Goal: Use online tool/utility: Utilize a website feature to perform a specific function

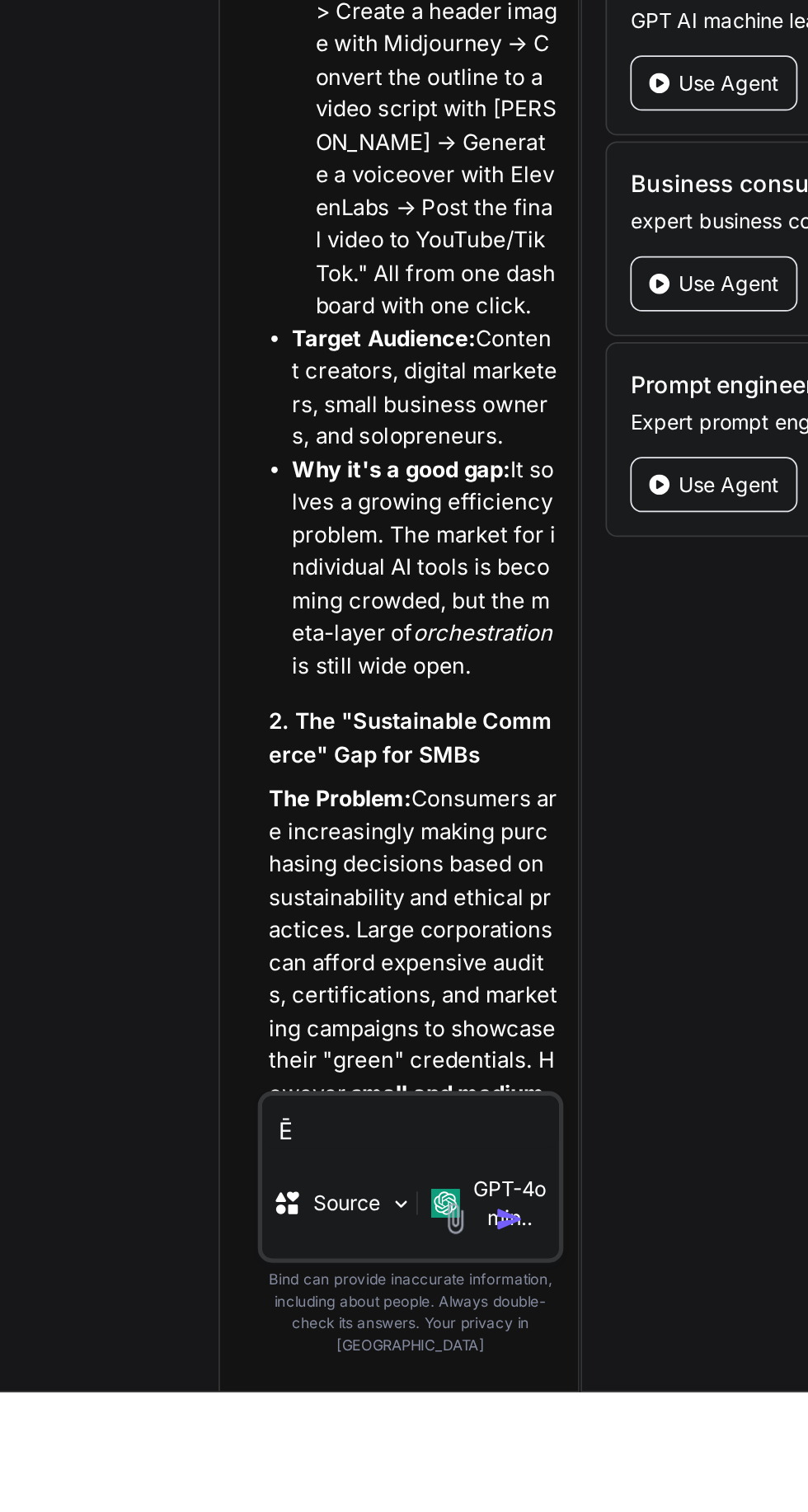
click at [363, 1374] on textarea "Ē" at bounding box center [379, 1358] width 169 height 30
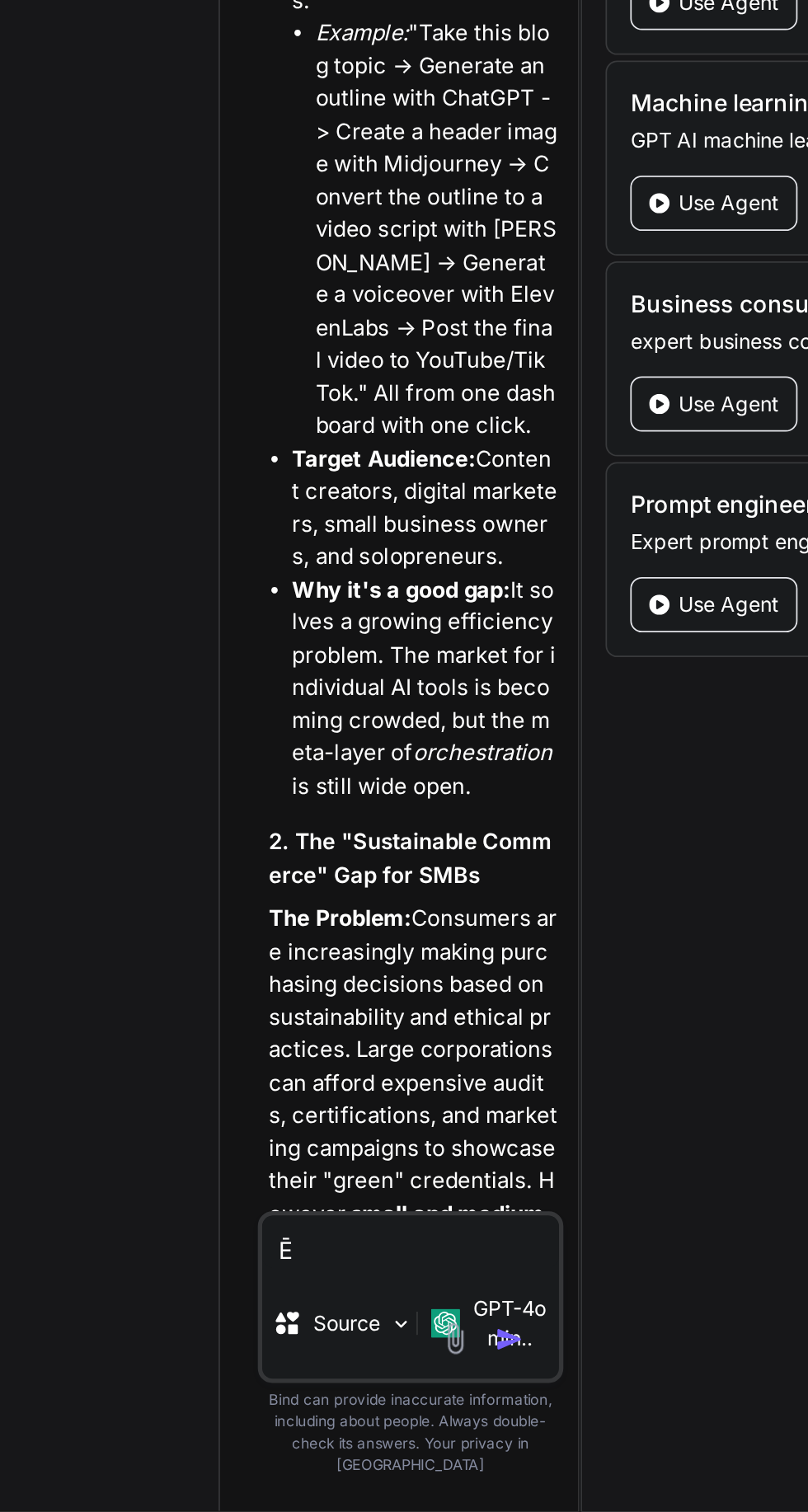
type textarea "x"
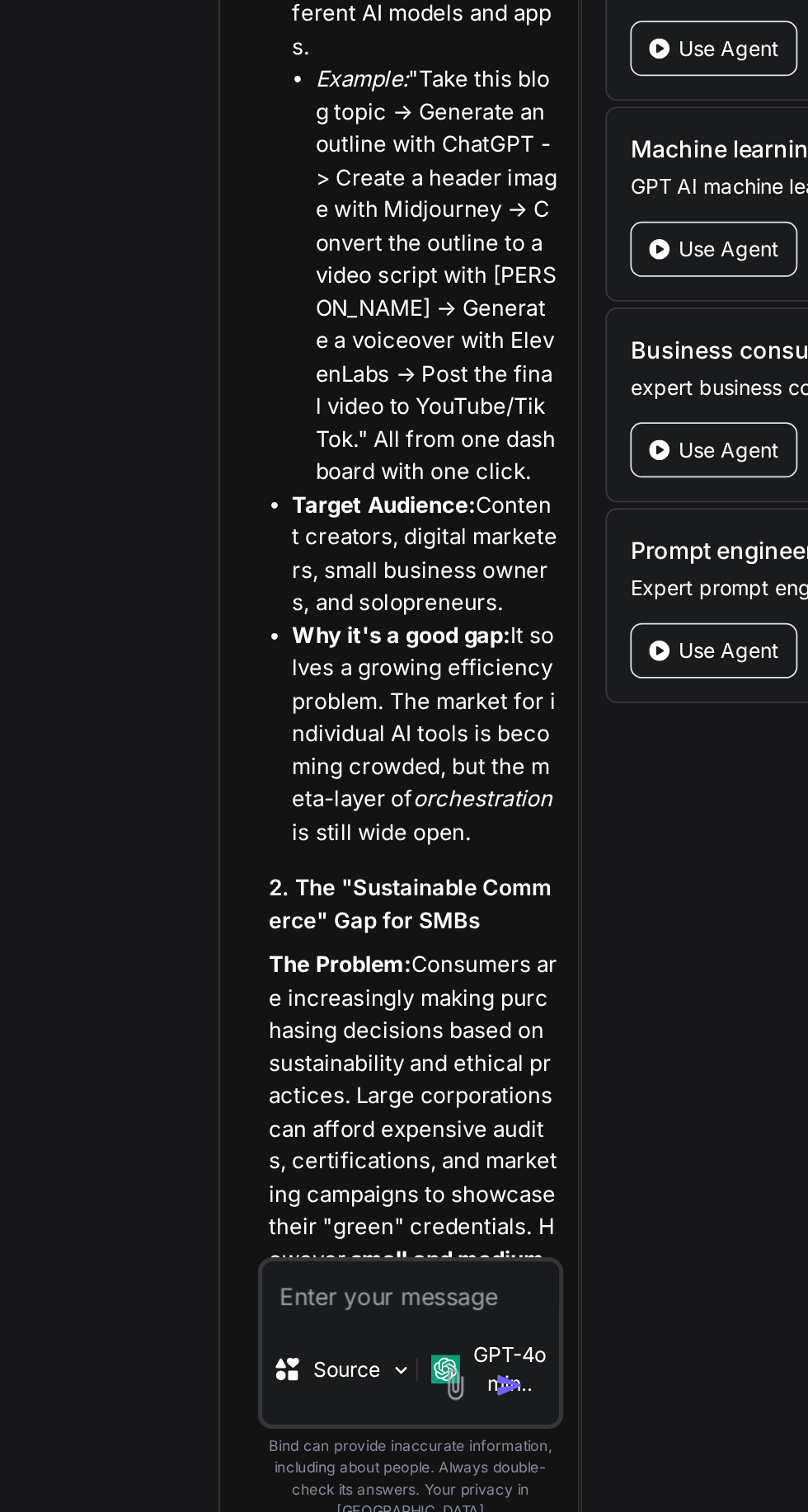
type textarea "x"
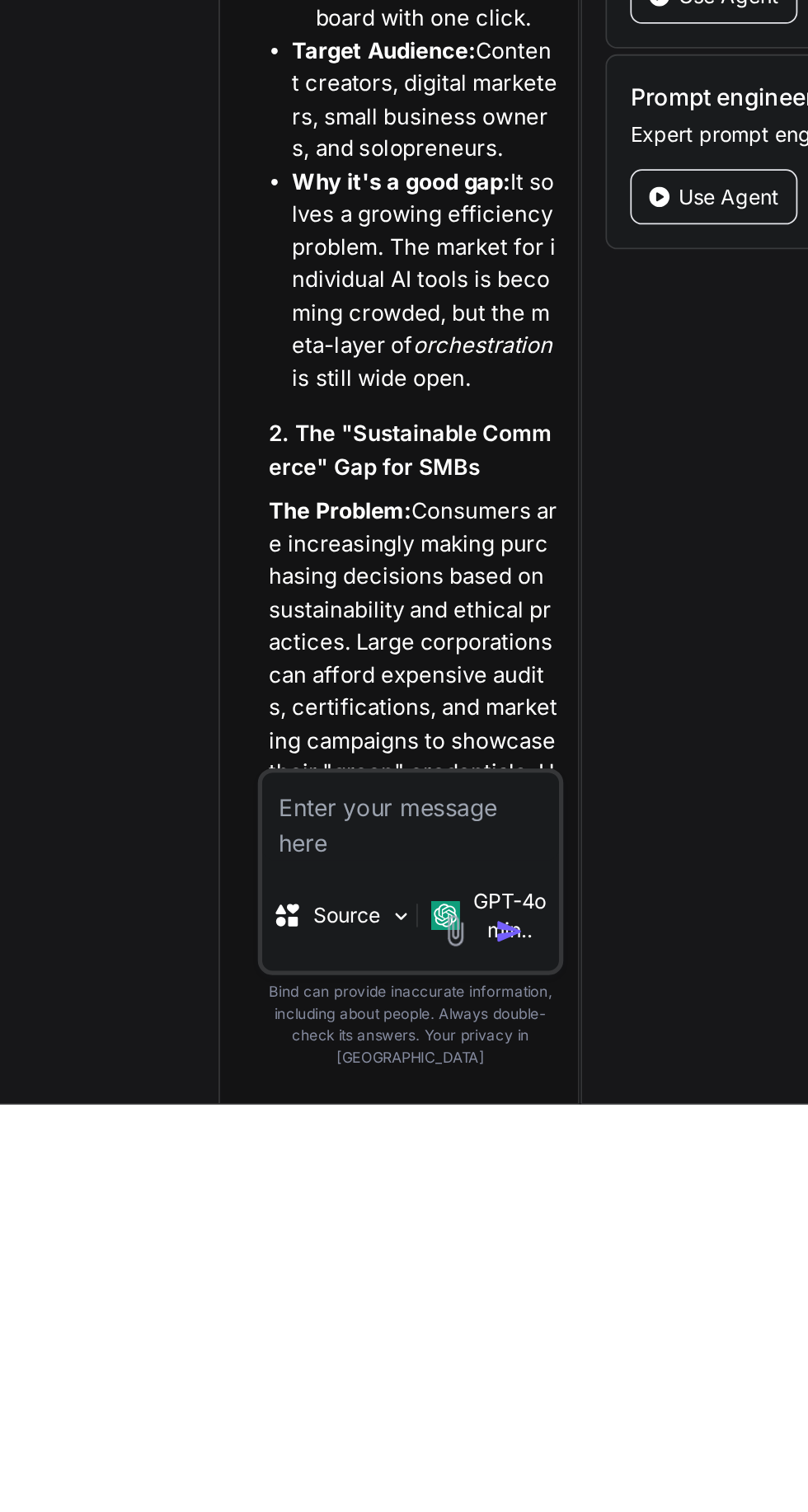
type textarea "Create"
type textarea "x"
type textarea "Creat"
type textarea "x"
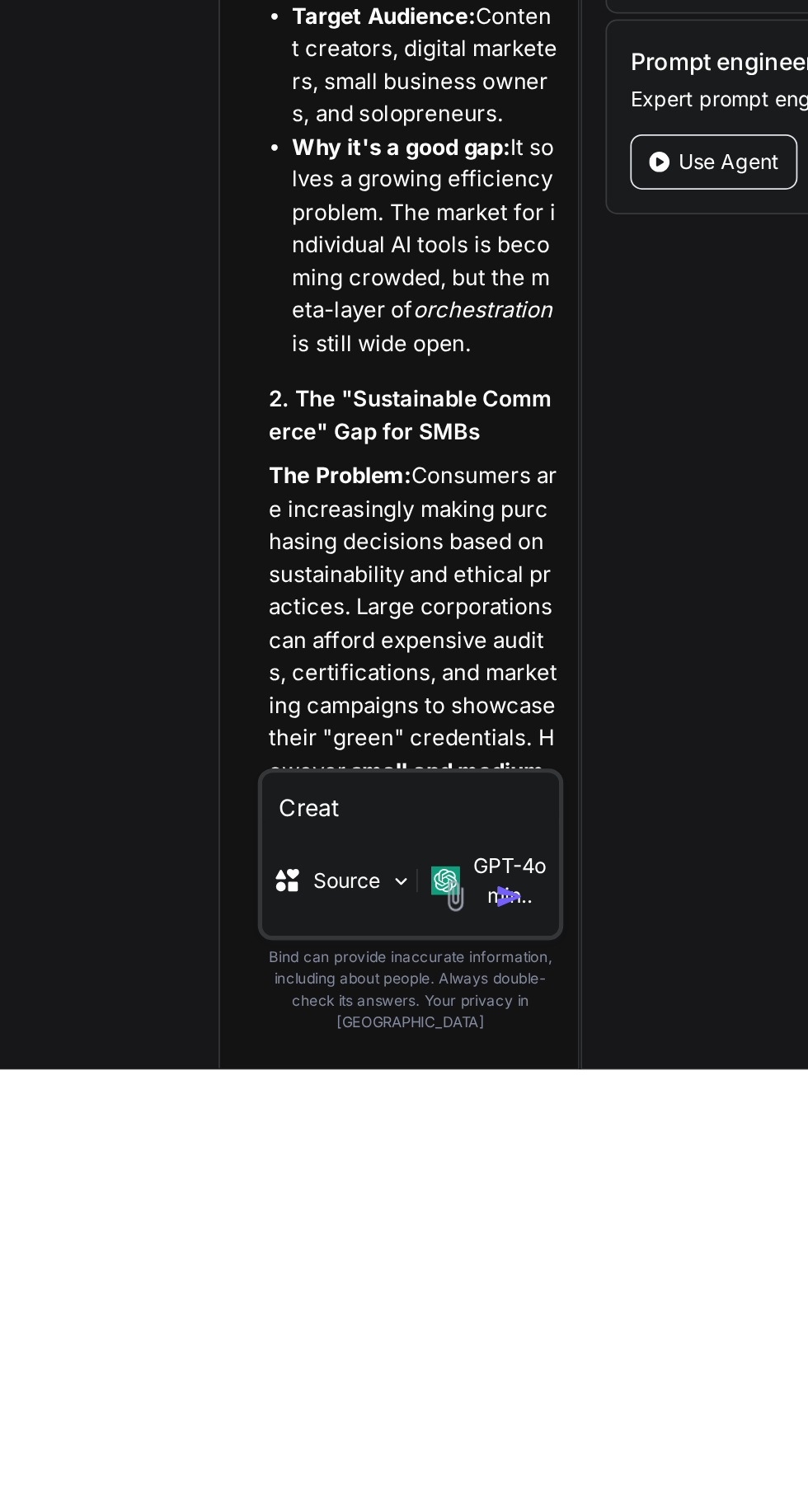
type textarea "Creat"
type textarea "x"
type textarea "Create"
type textarea "x"
type textarea "Create"
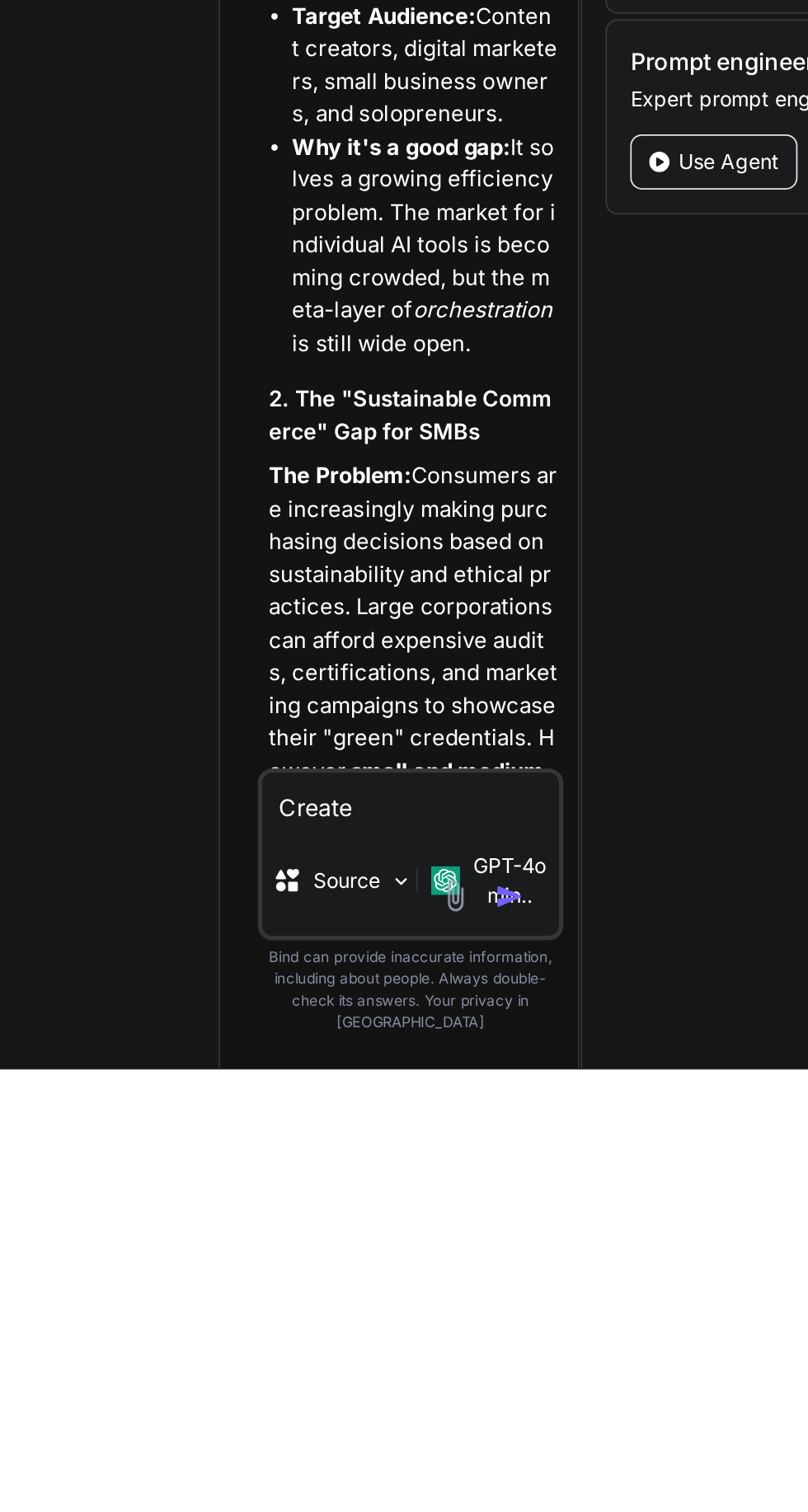
type textarea "x"
type textarea "Create m"
type textarea "x"
type textarea "Create me"
type textarea "x"
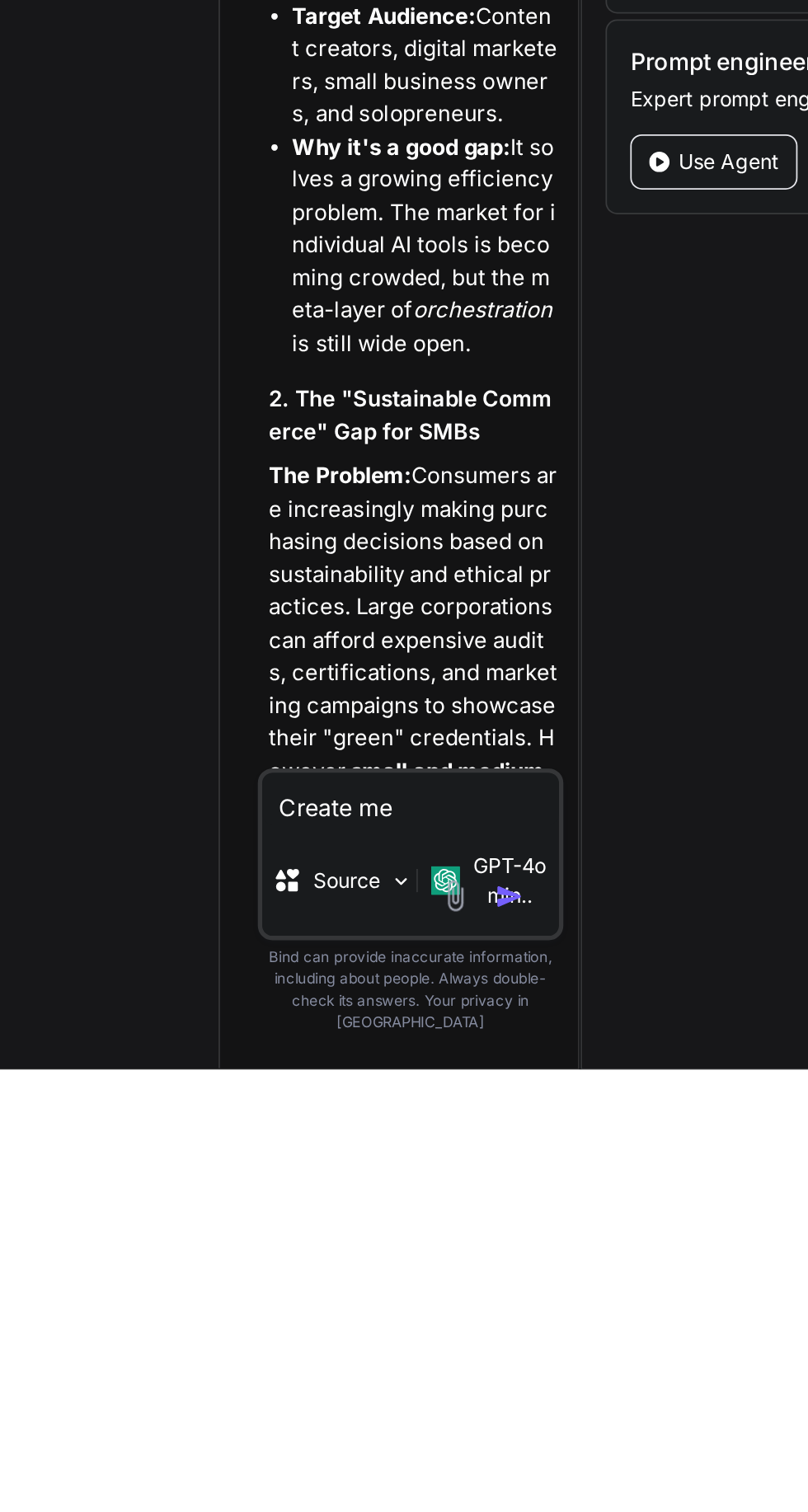
type textarea "Create me"
type textarea "x"
type textarea "Create me a"
type textarea "x"
type textarea "Create me a"
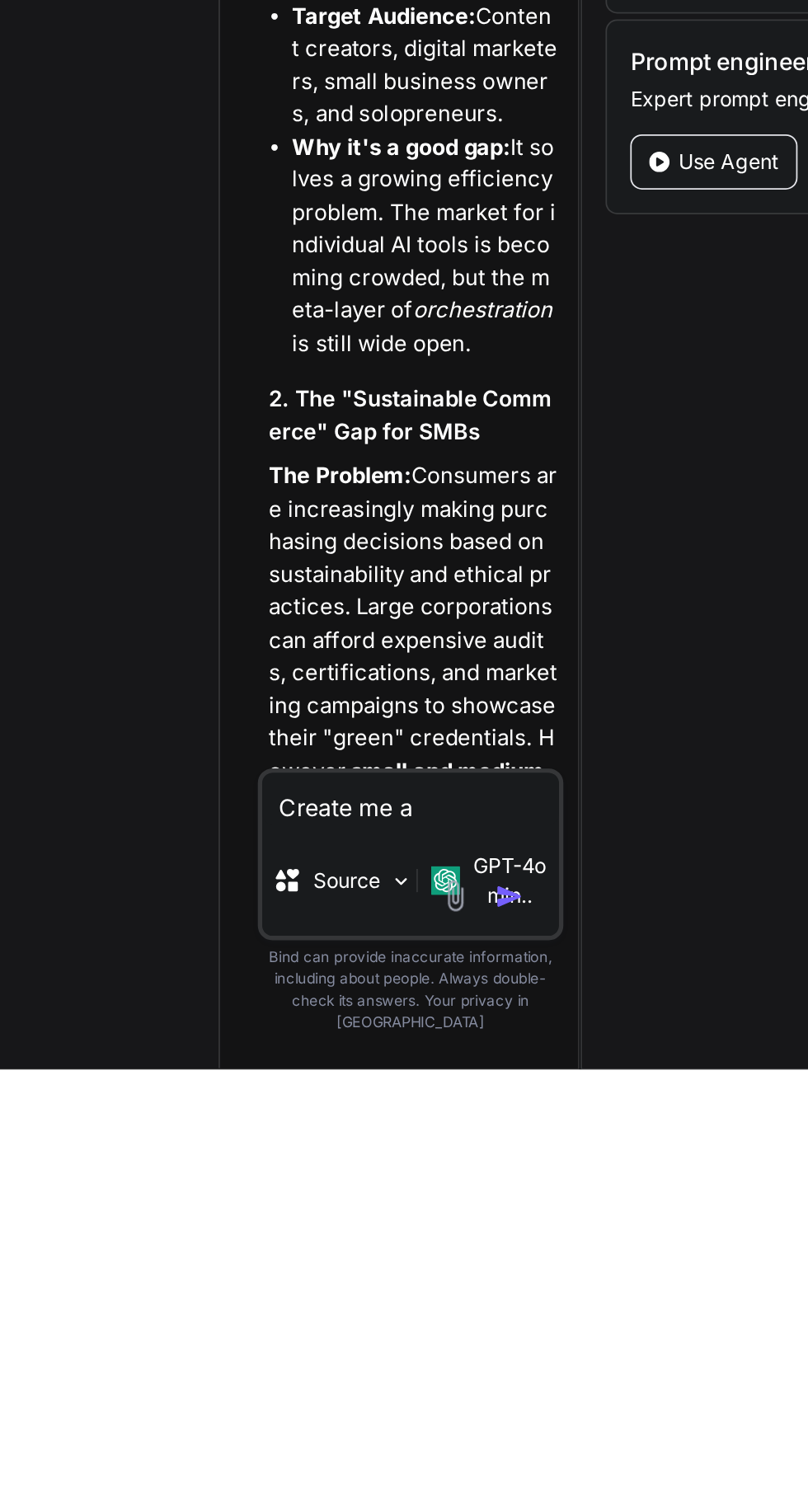
type textarea "x"
type textarea "Create me a p"
type textarea "x"
type textarea "Create me a pr"
type textarea "x"
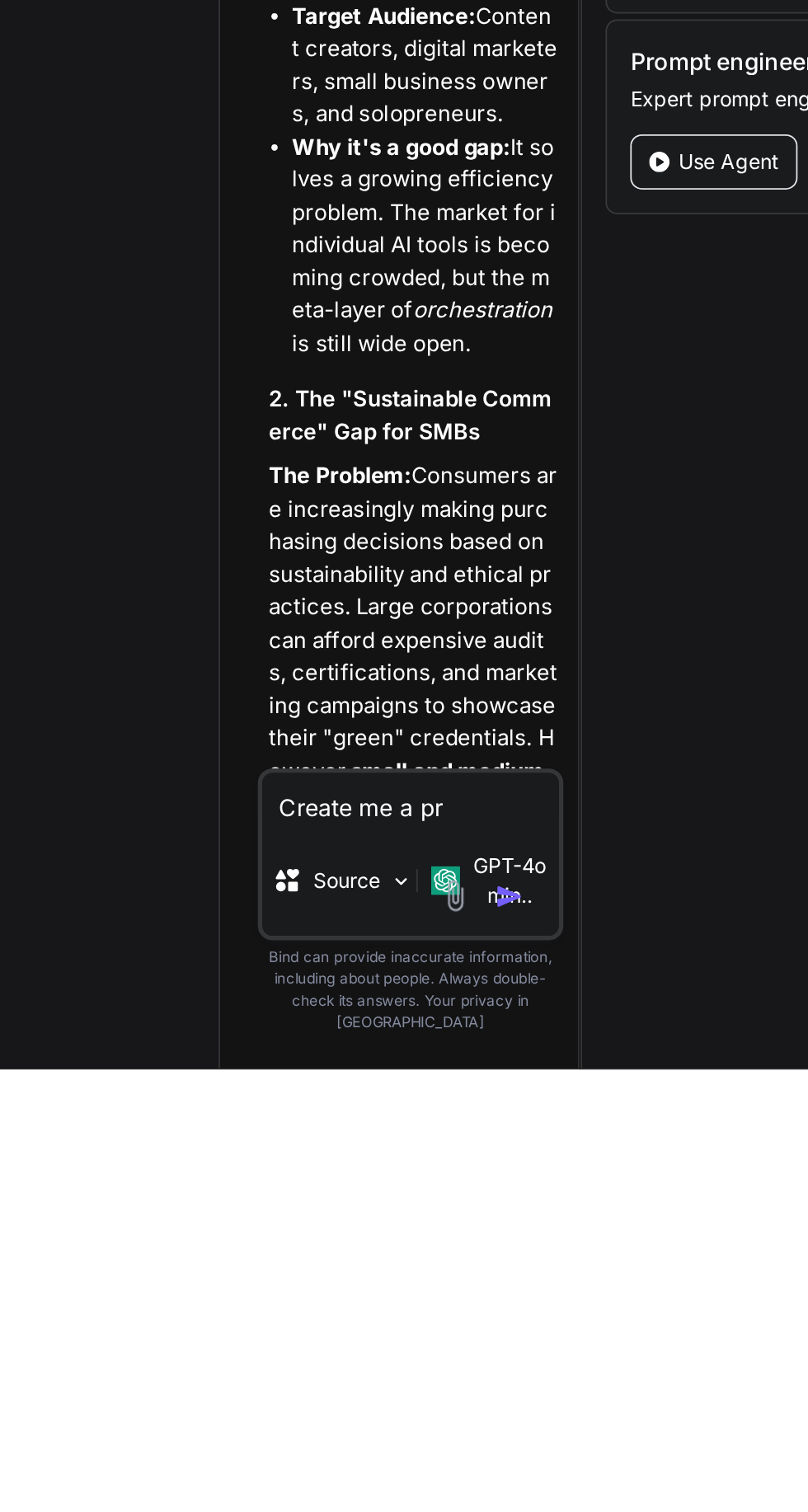
type textarea "Create me a pro"
type textarea "x"
type textarea "Create me a prom"
type textarea "x"
type textarea "Create me a promp"
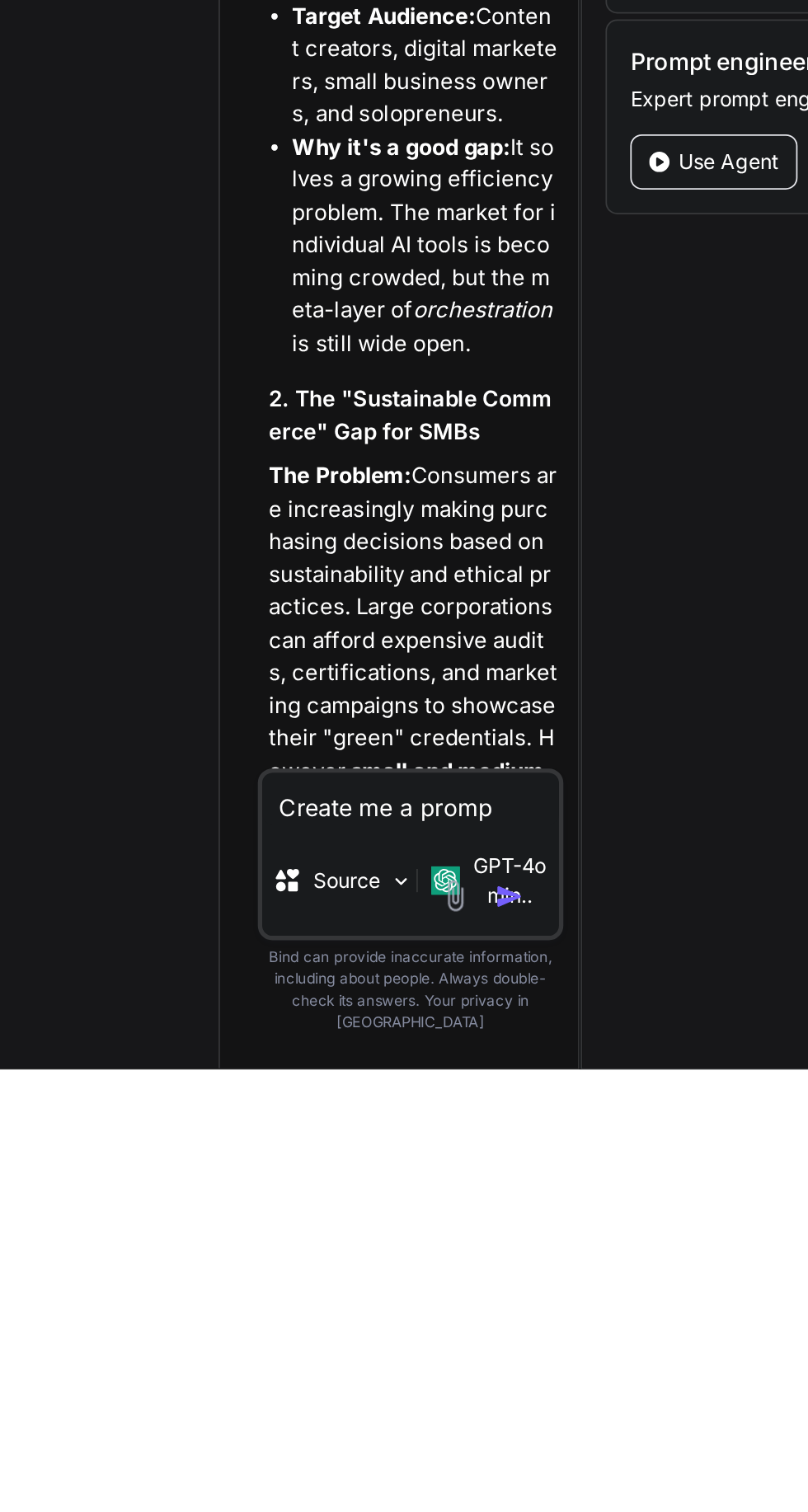
type textarea "x"
type textarea "Create me a prompt"
type textarea "x"
type textarea "Create me a prompt for"
type textarea "x"
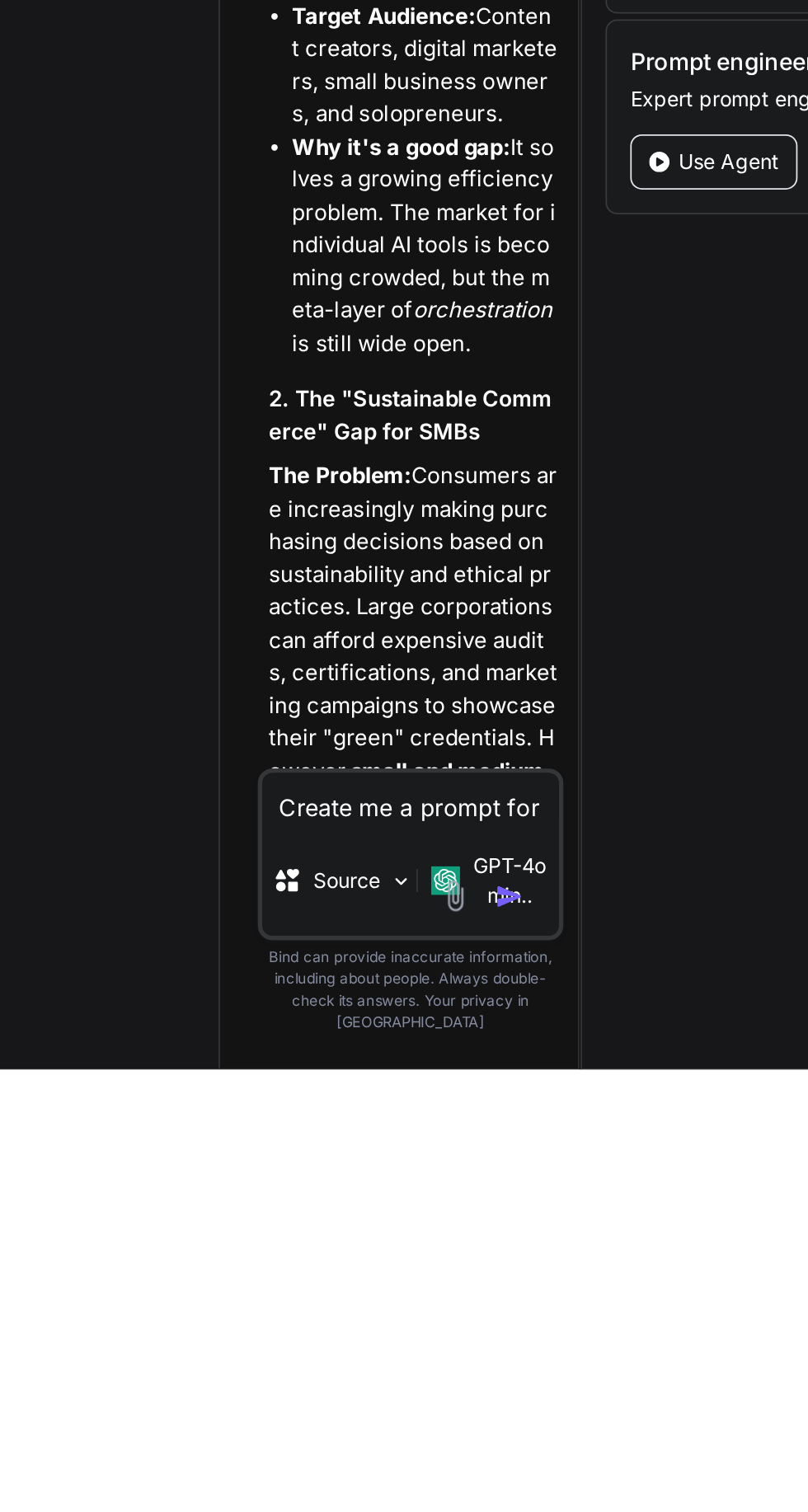
type textarea "Create me a prompt for creating"
type textarea "x"
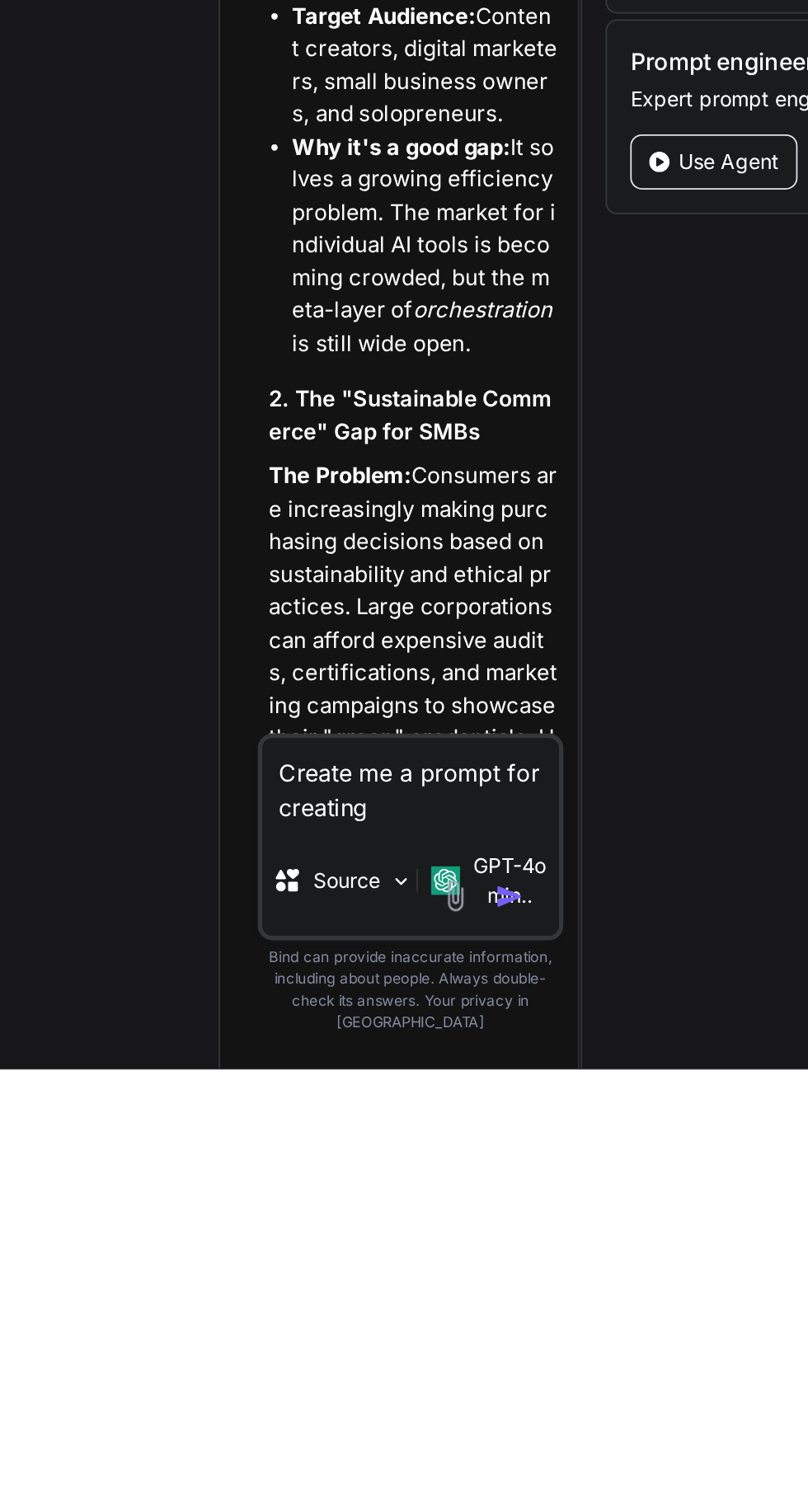
scroll to position [0, 0]
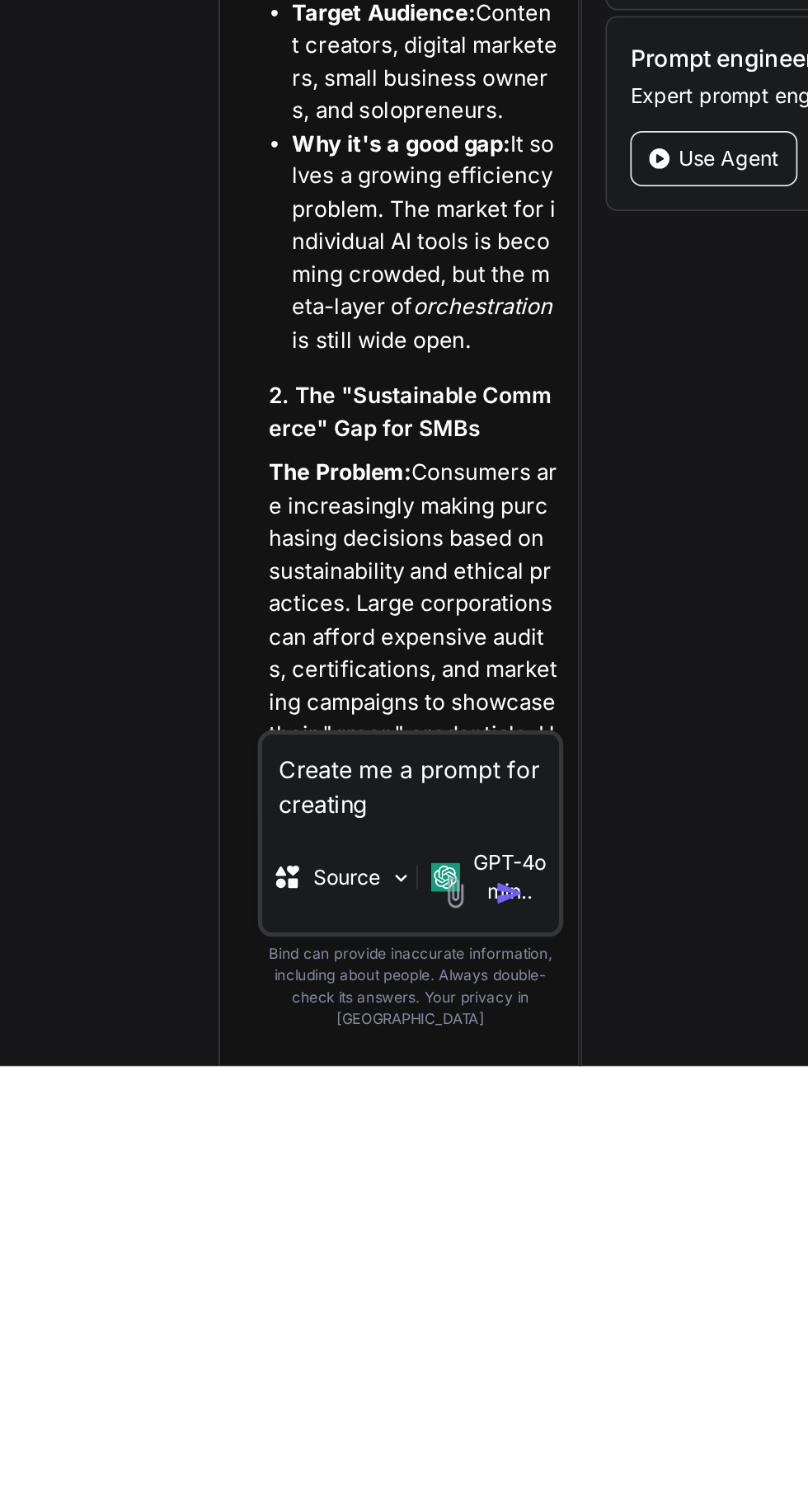
type textarea "Create me a prompt for creating"
type textarea "x"
click at [441, 1374] on textarea "Create me a prompt for creating" at bounding box center [379, 1348] width 169 height 49
click at [444, 1374] on textarea "Create me a prompt for creating" at bounding box center [379, 1348] width 169 height 49
type textarea "Create me a prompt for acreating"
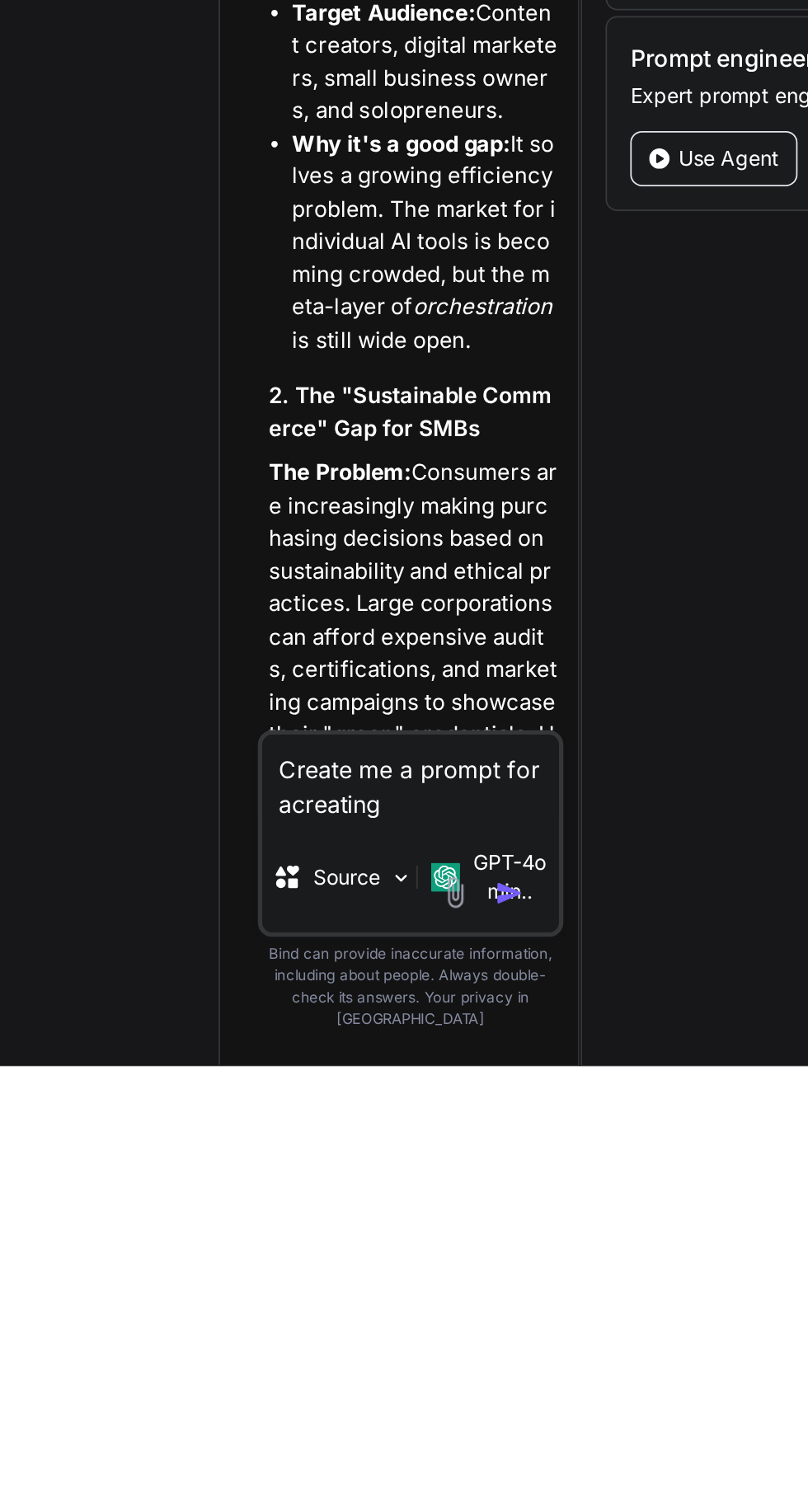
type textarea "x"
type textarea "Create me a prompt for aicreating"
type textarea "x"
type textarea "Create me a prompt for ai creating"
type textarea "x"
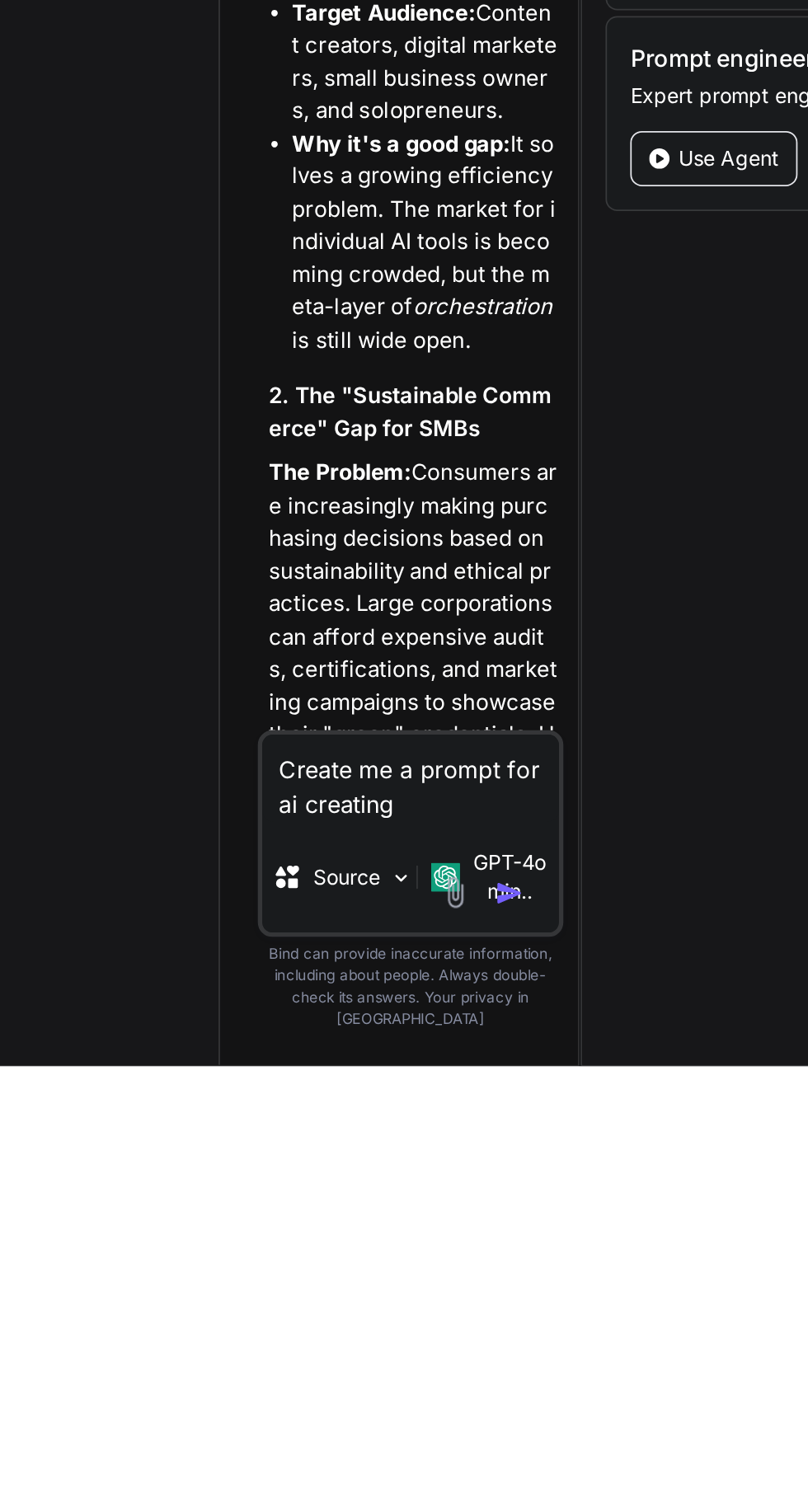
type textarea "Create me a prompt for ai tcreating"
type textarea "x"
type textarea "Create me a prompt for ai tocreating"
type textarea "x"
type textarea "Create me a prompt for ai to creating"
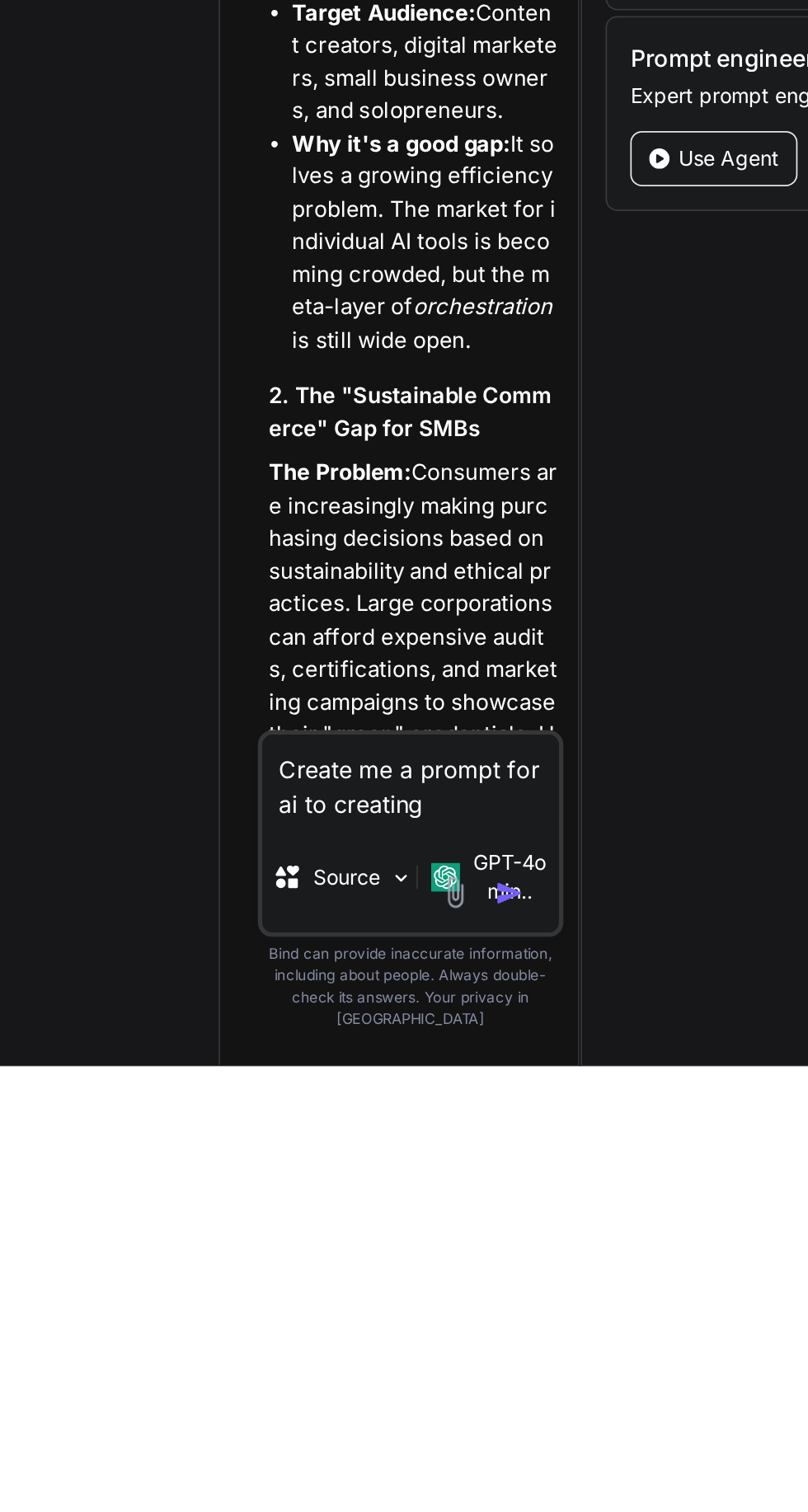
type textarea "x"
type textarea "Create me a prompt for ai to get creating"
type textarea "x"
type textarea "Create me a prompt for ai to getcreating"
type textarea "x"
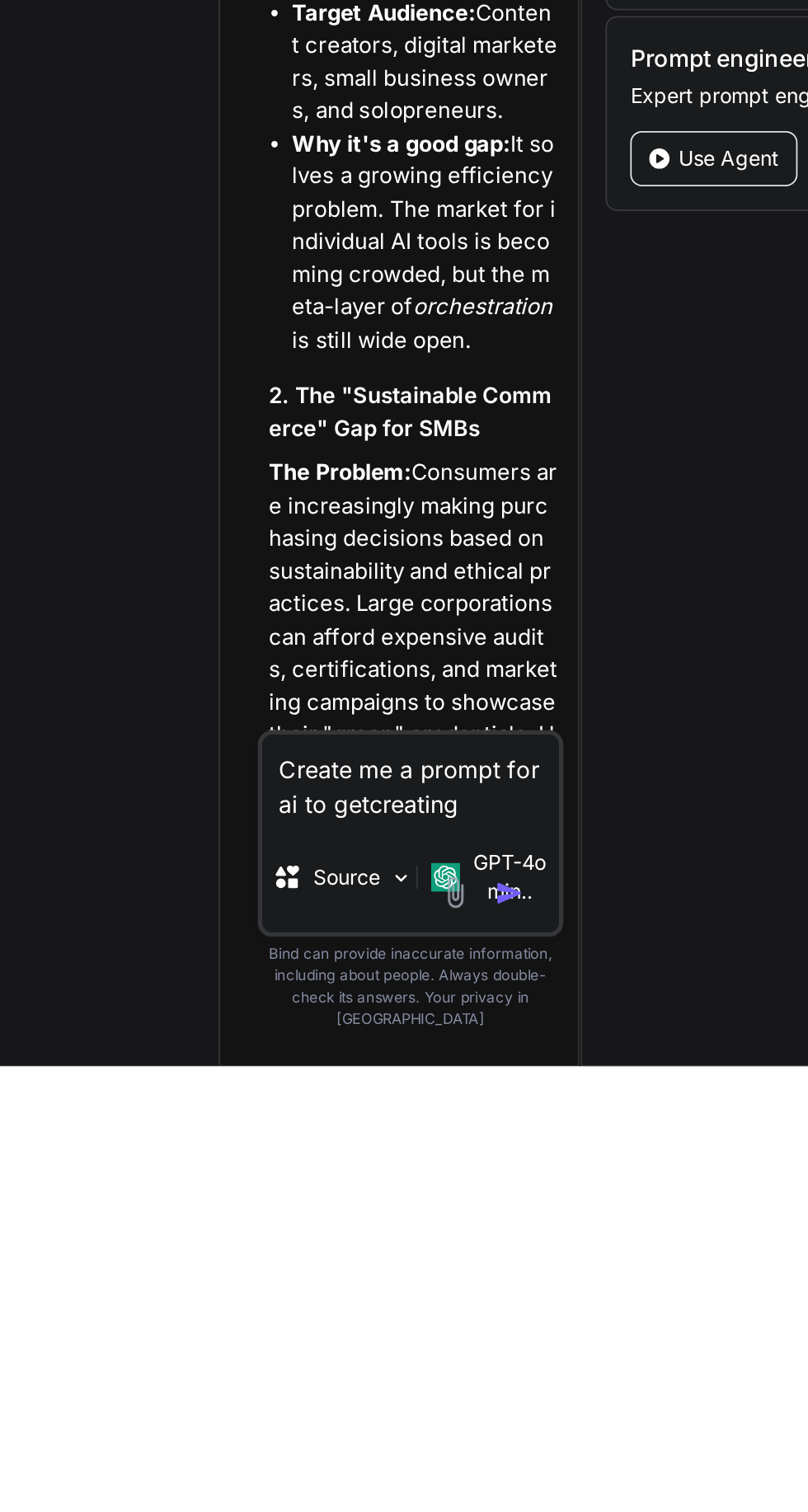
type textarea "Create me a prompt for ai to gecreating"
type textarea "x"
type textarea "Create me a prompt for ai to gcreating"
type textarea "x"
type textarea "Create me a prompt for ai to creating"
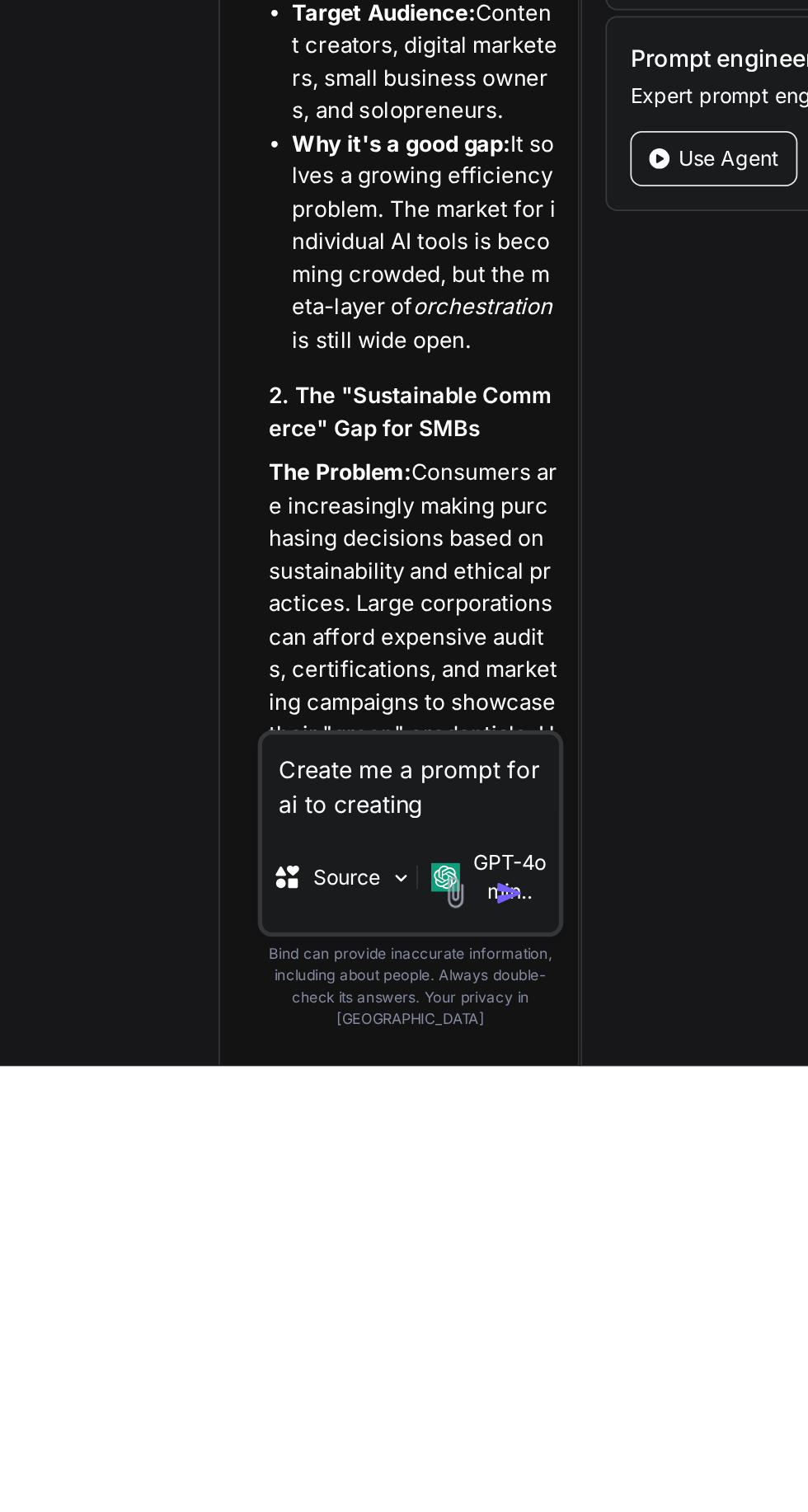
type textarea "x"
click at [407, 1374] on textarea "Create me a prompt for ai to creating" at bounding box center [379, 1348] width 169 height 49
type textarea "Create me a prompt for ai to creating"
type textarea "x"
type textarea "Create me a prompt for ai to creatin"
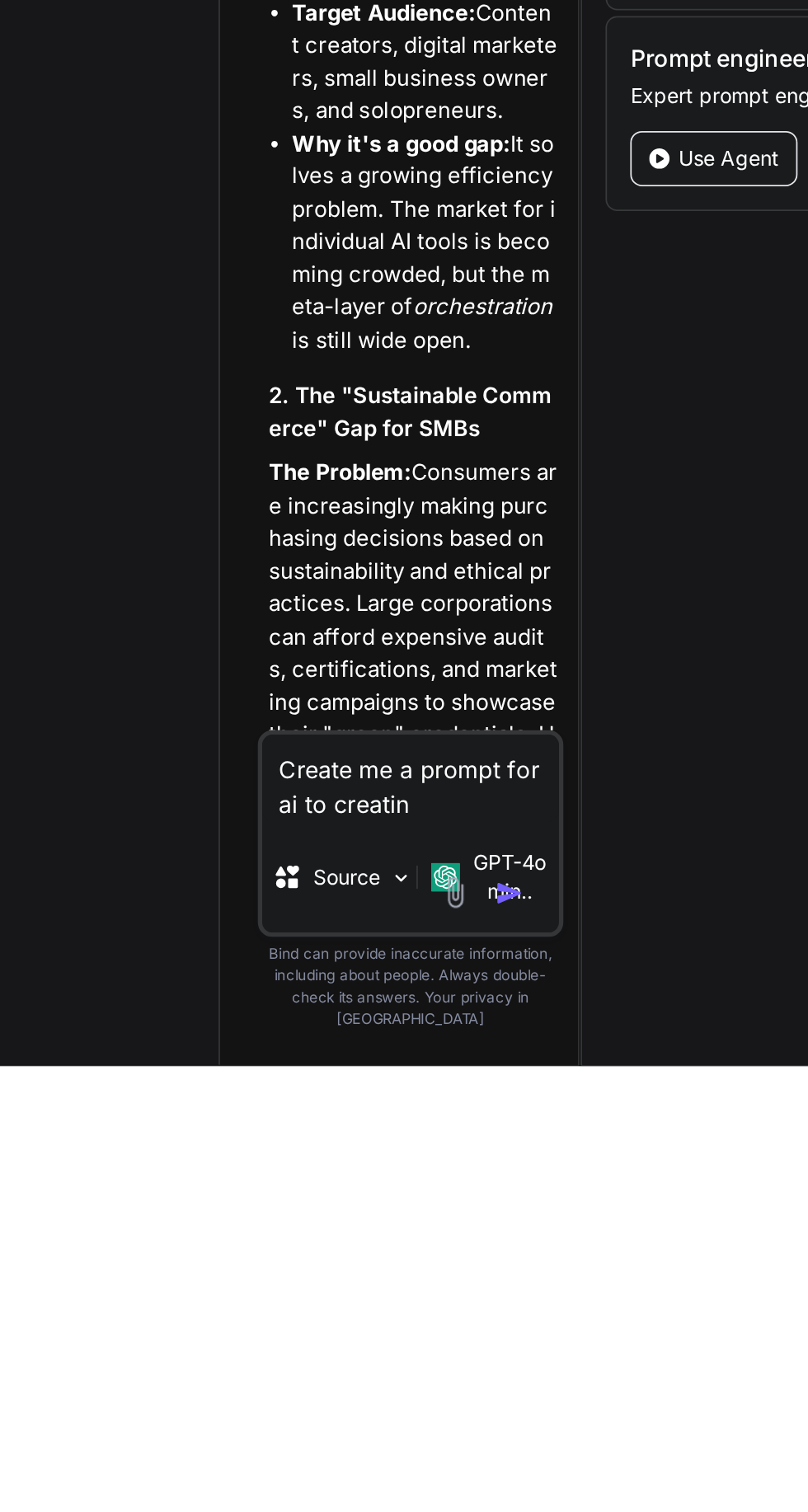
type textarea "x"
type textarea "Create me a prompt for ai to creati"
type textarea "x"
type textarea "Create me a prompt for ai to creat"
type textarea "x"
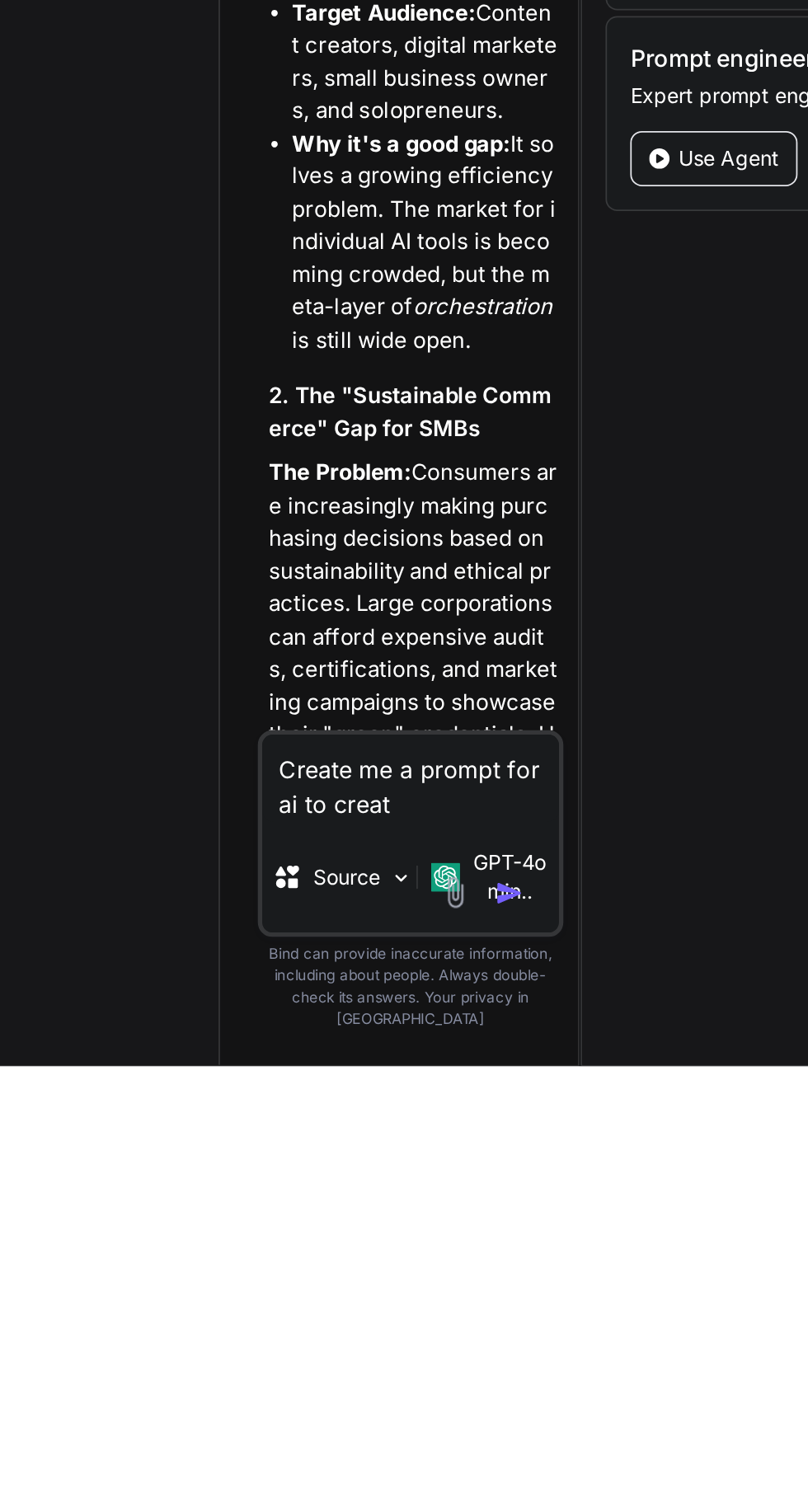
type textarea "Create me a prompt for ai to crea"
type textarea "x"
type textarea "Create me a prompt for ai to cre"
type textarea "x"
type textarea "Create me a prompt for ai to cr"
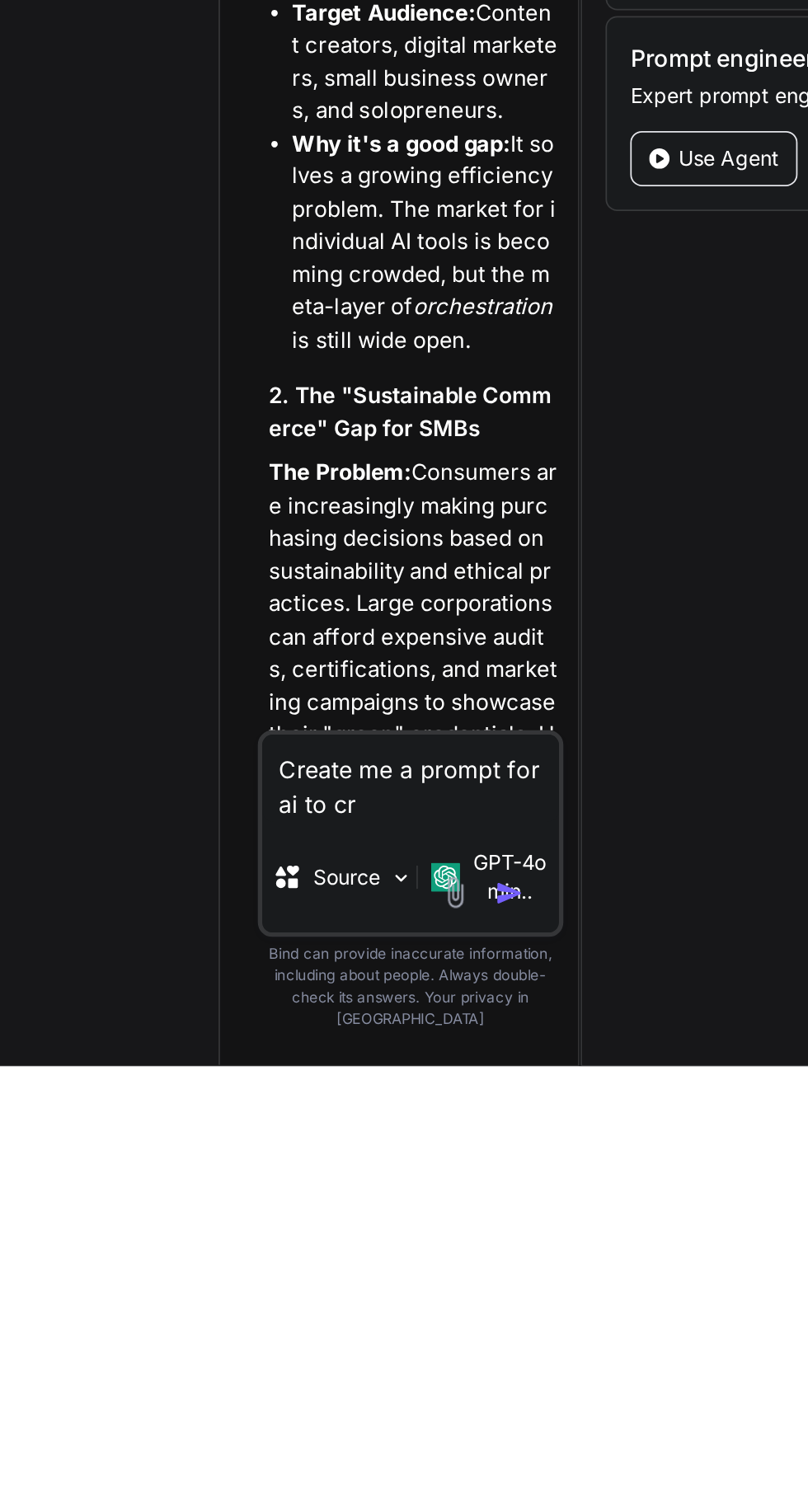
type textarea "x"
type textarea "Create me a prompt for ai to c"
type textarea "x"
type textarea "Create me a prompt for ai to"
type textarea "x"
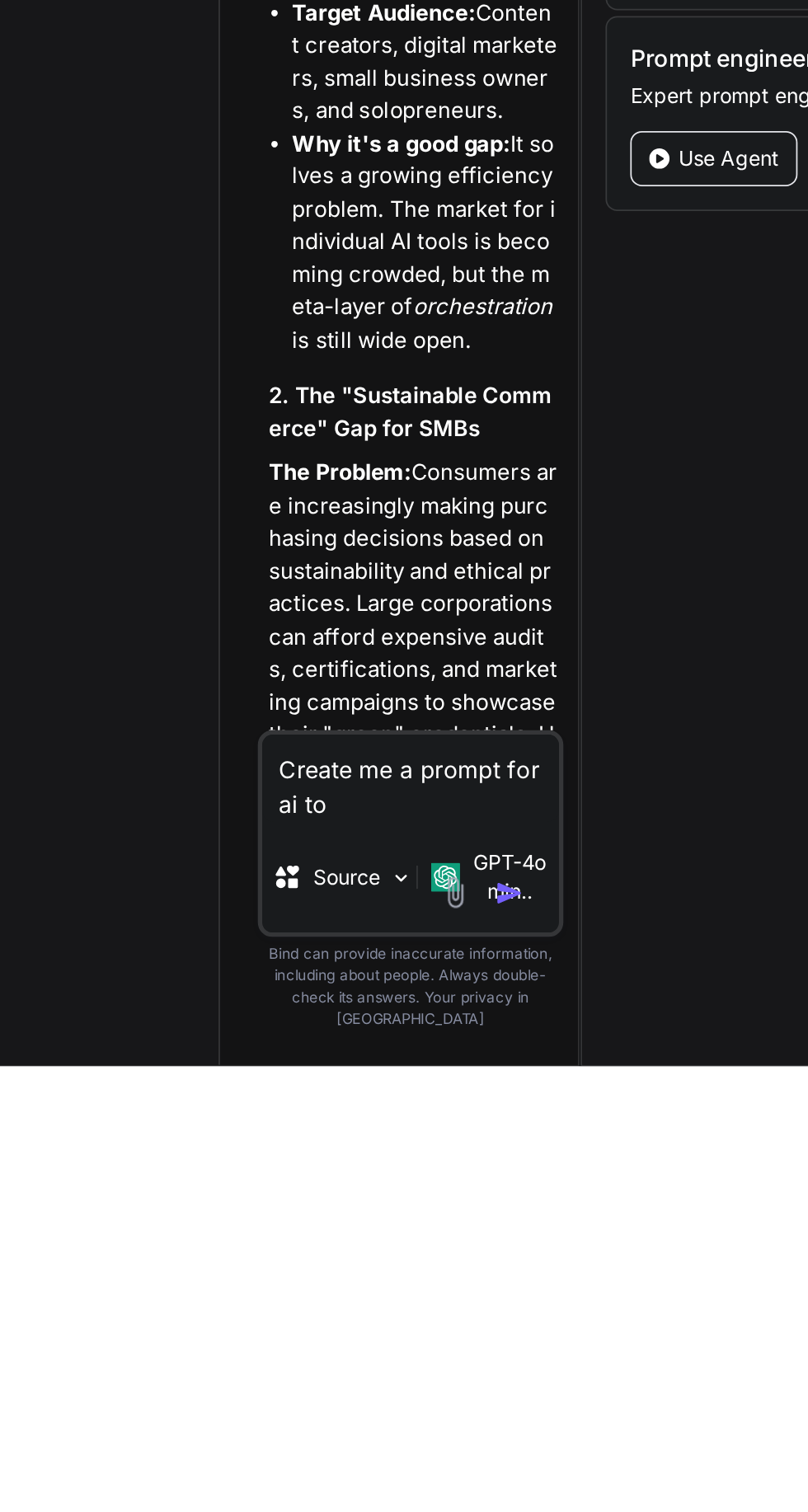
type textarea "Create me a prompt for ai to code"
type textarea "x"
type textarea "Create me a prompt for ai to code this"
type textarea "x"
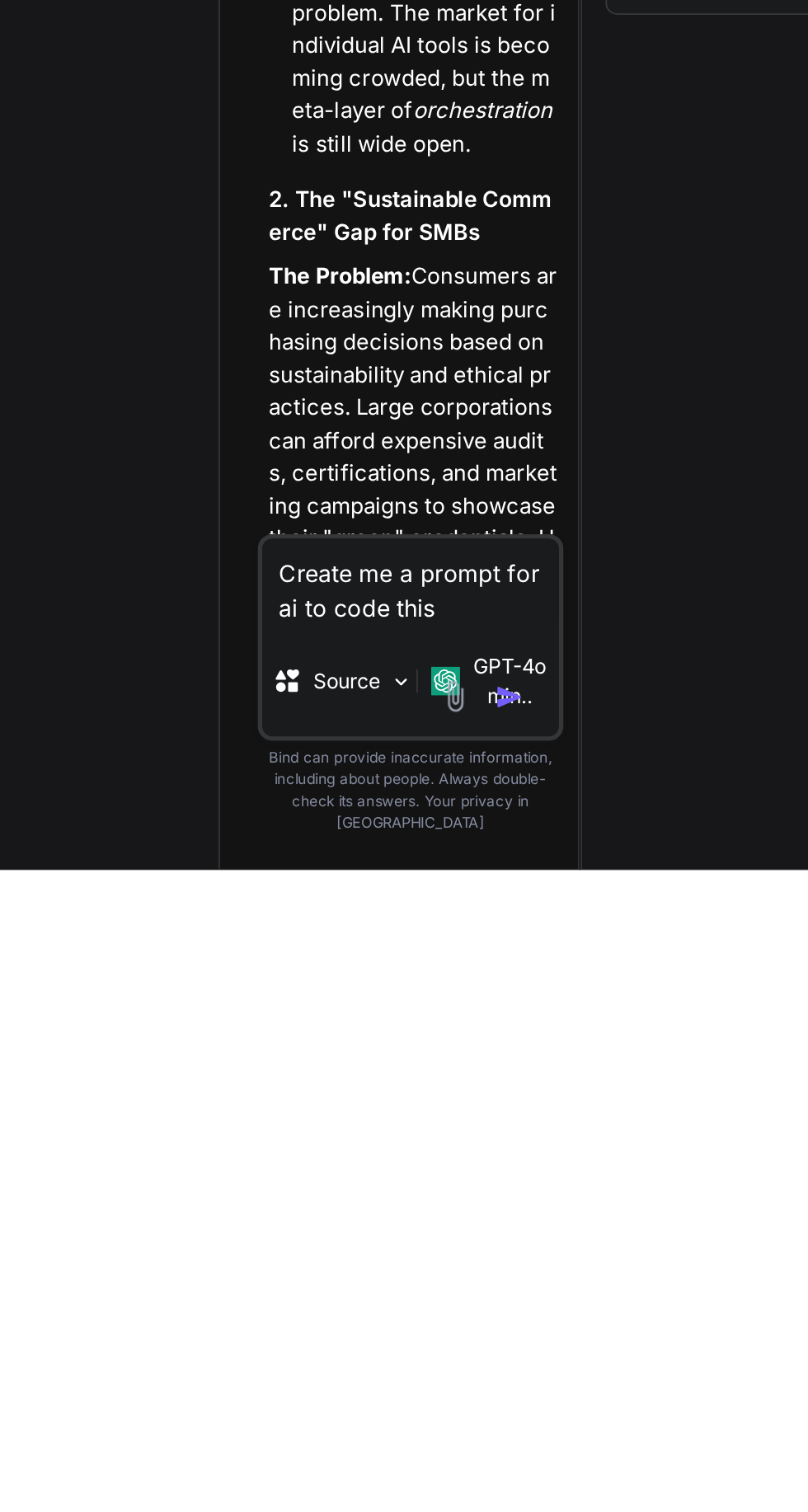
scroll to position [106, 0]
type textarea "Create me a prompt for ai to code this"
click at [437, 1429] on div "GPT-4o min.." at bounding box center [423, 1403] width 79 height 49
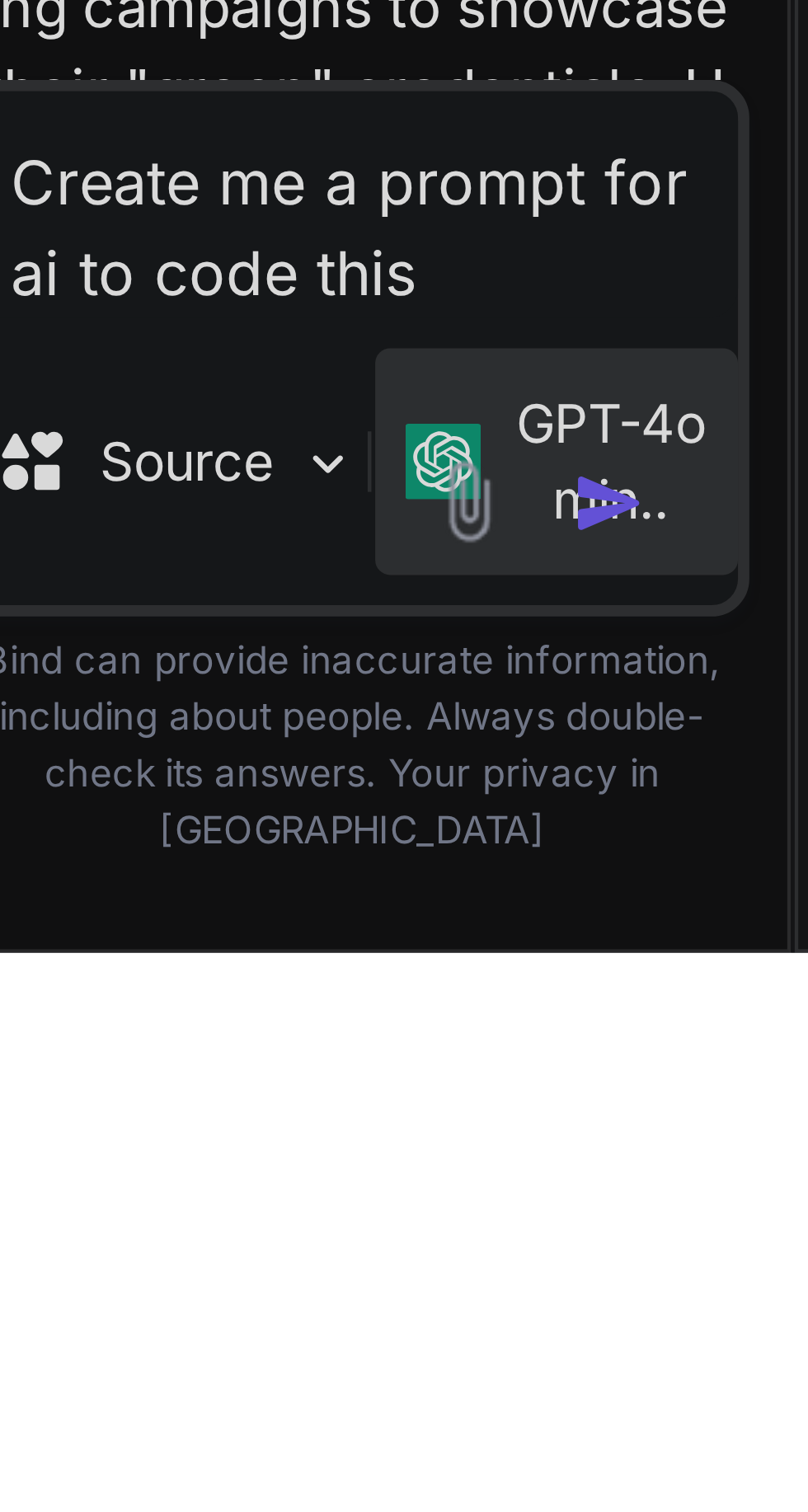
scroll to position [0, 0]
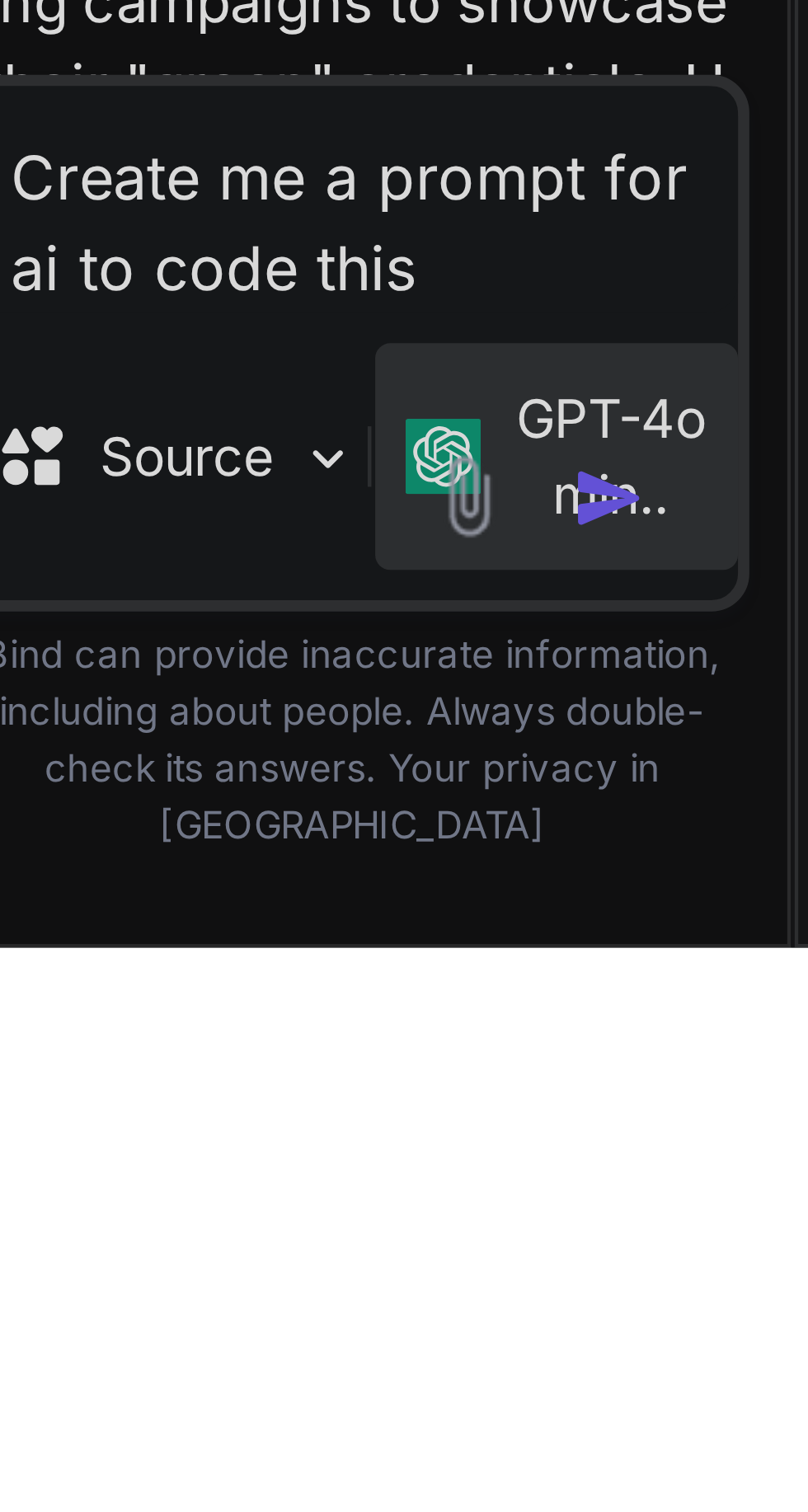
click at [433, 1512] on div at bounding box center [404, 756] width 808 height 1512
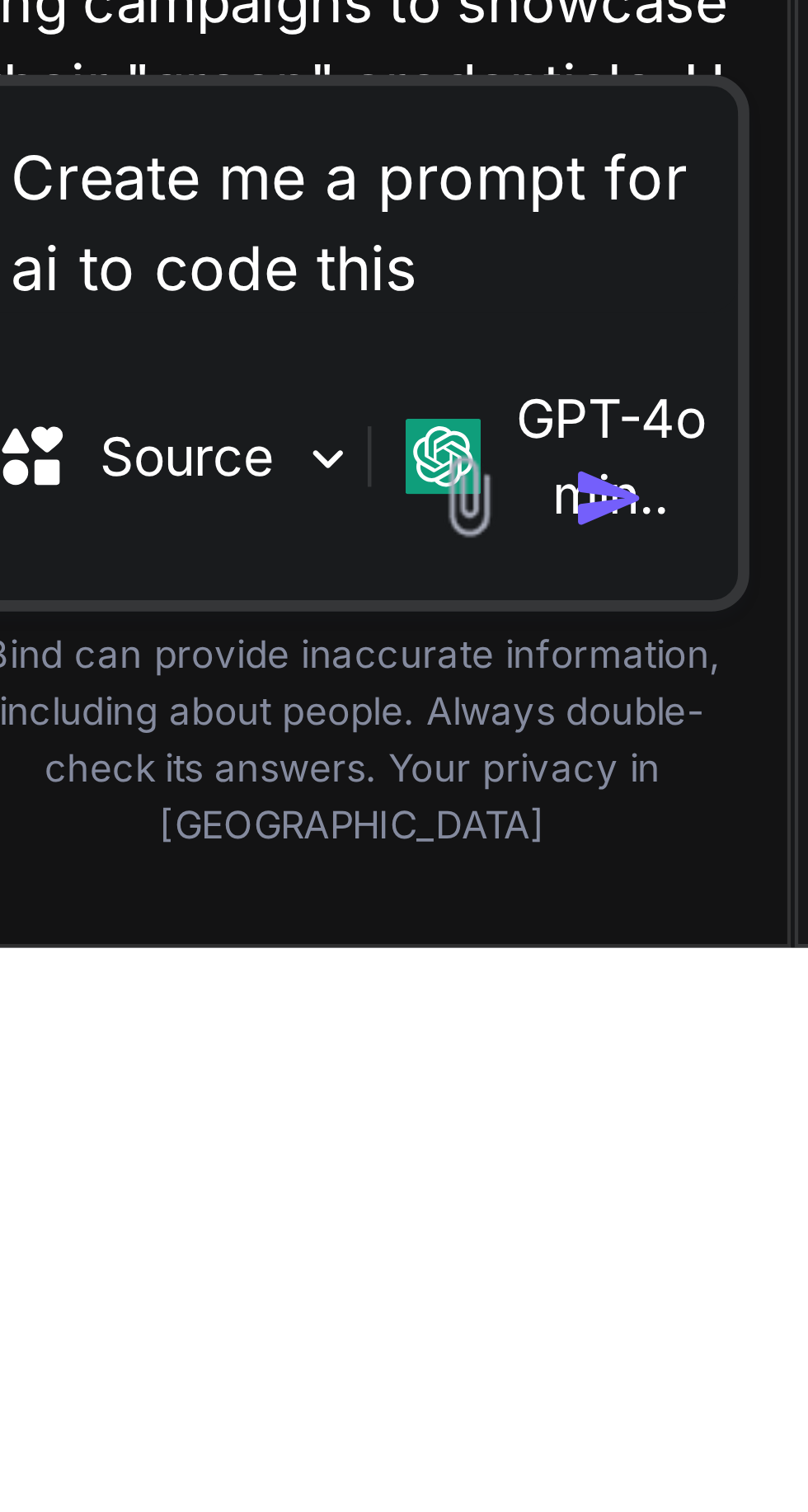
click at [431, 1422] on img "button" at bounding box center [434, 1413] width 16 height 16
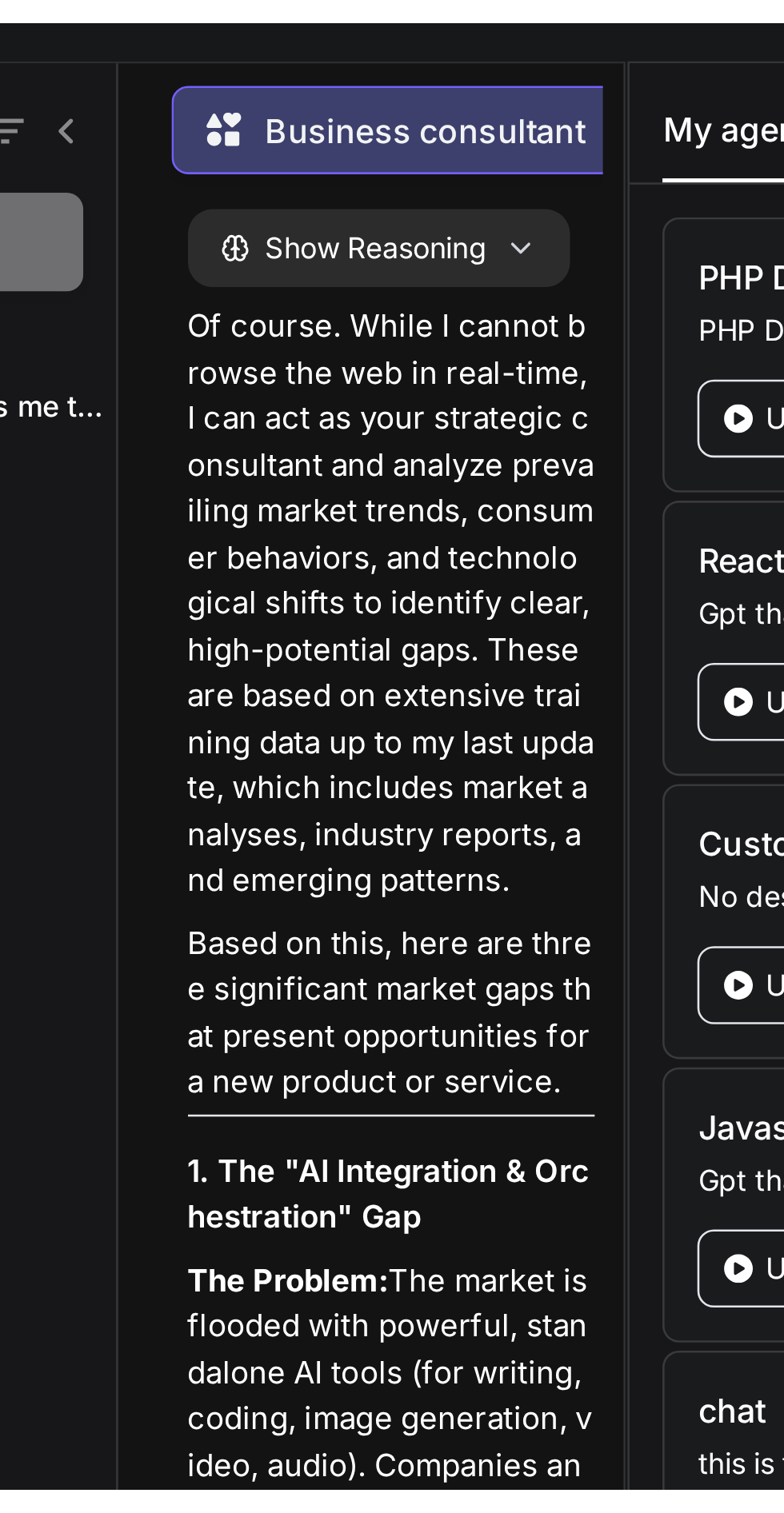
scroll to position [74, 0]
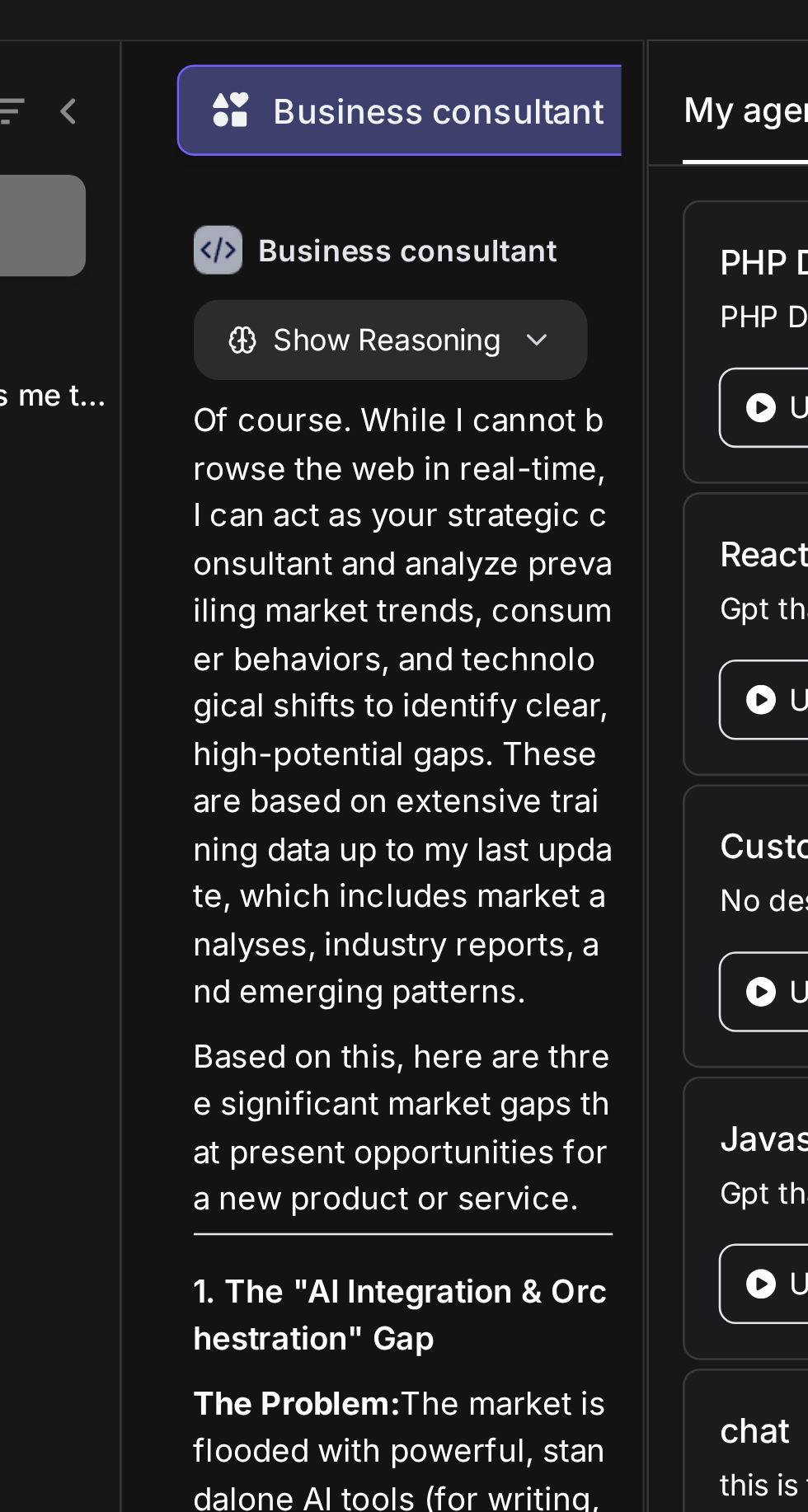
type textarea "x"
